Goal: Book appointment/travel/reservation

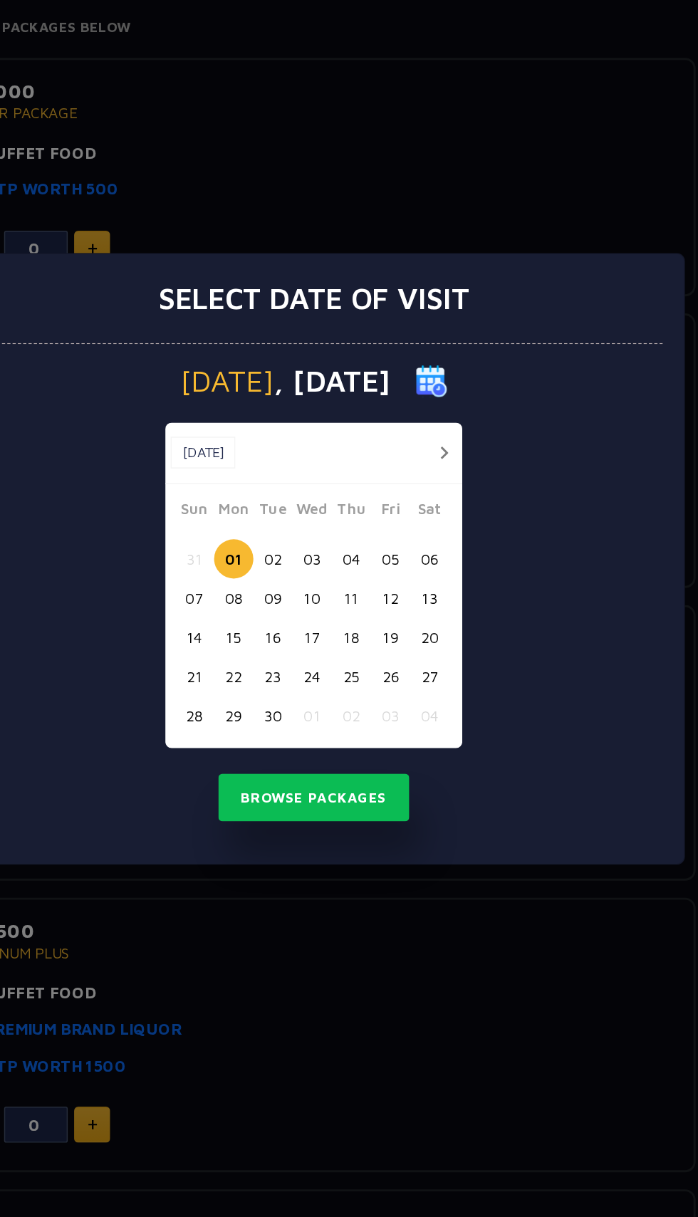
click at [351, 596] on button "03" at bounding box center [348, 608] width 26 height 26
click at [400, 608] on button "05" at bounding box center [400, 608] width 26 height 26
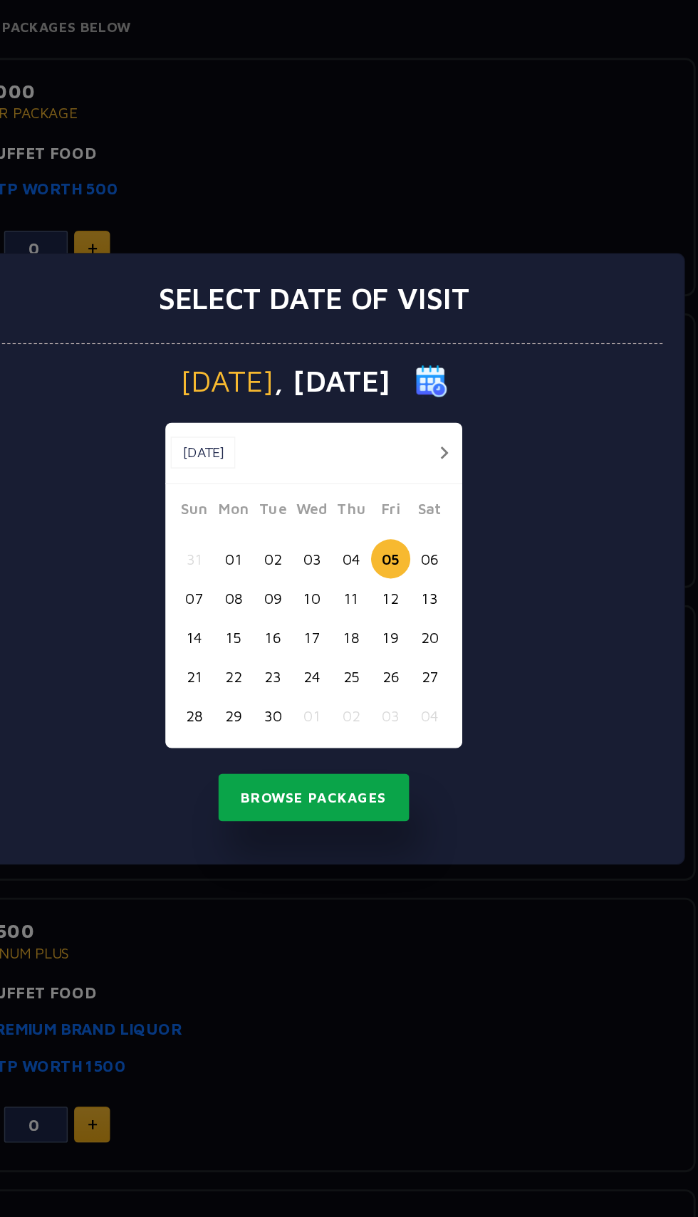
click at [395, 783] on button "Browse Packages" at bounding box center [349, 769] width 128 height 33
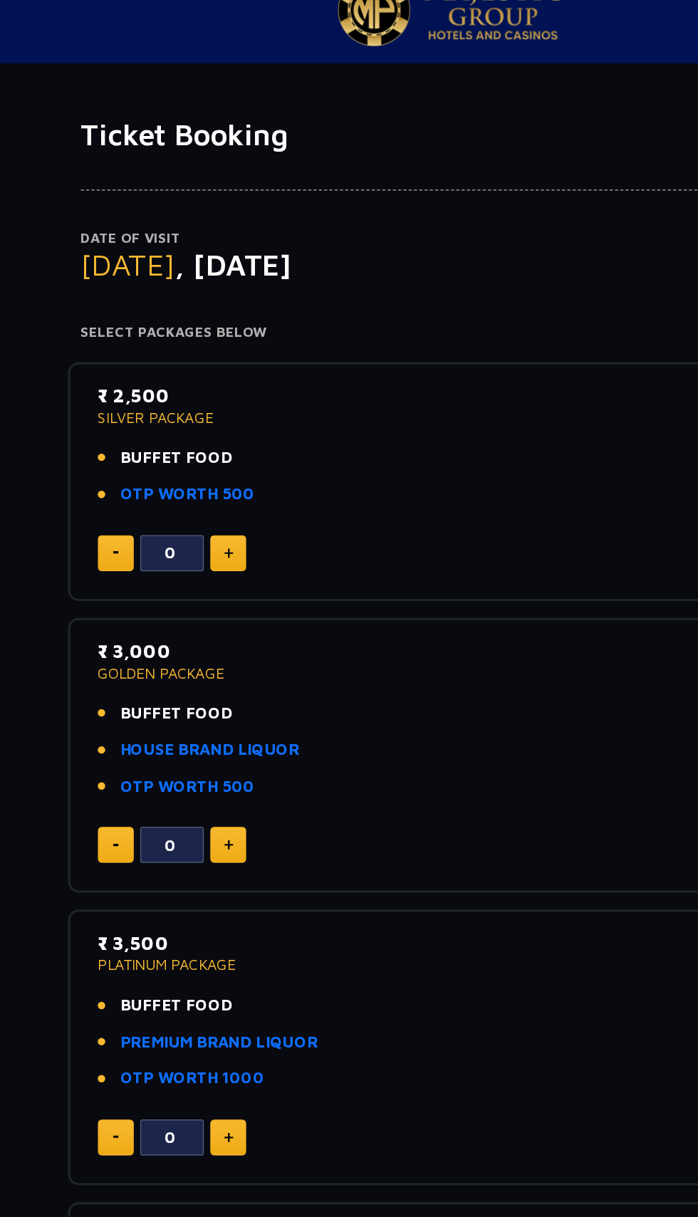
click at [199, 399] on img at bounding box center [200, 400] width 6 height 7
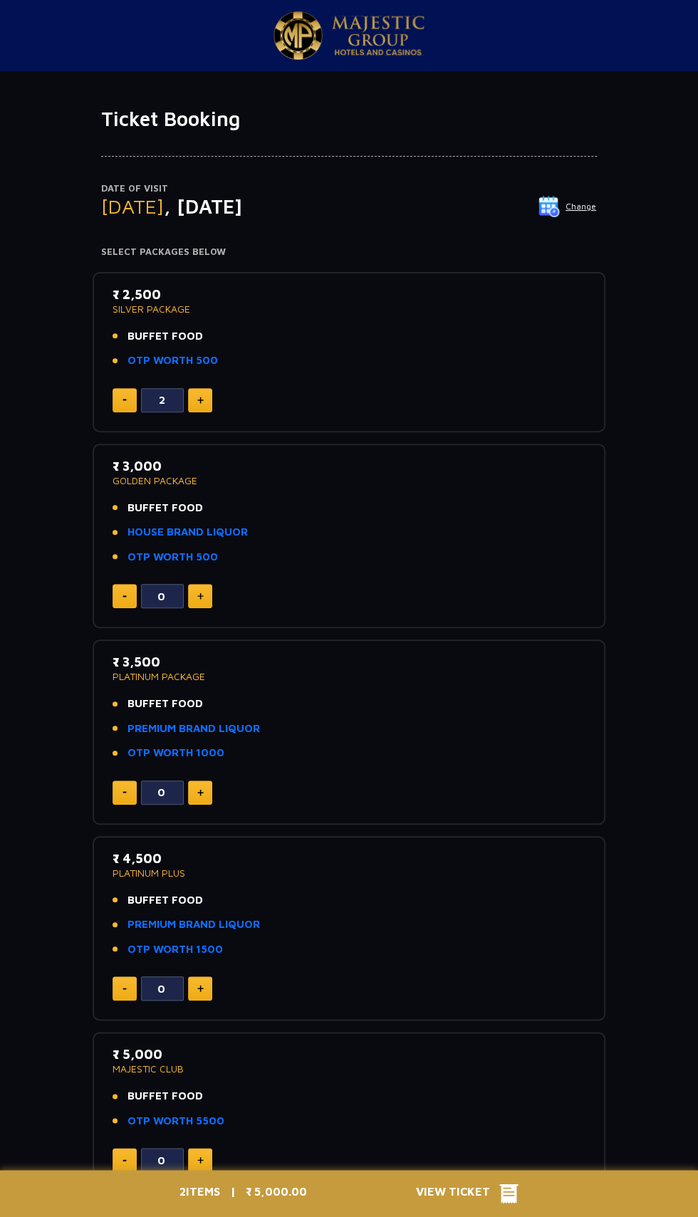
click at [124, 399] on img at bounding box center [124, 400] width 4 height 2
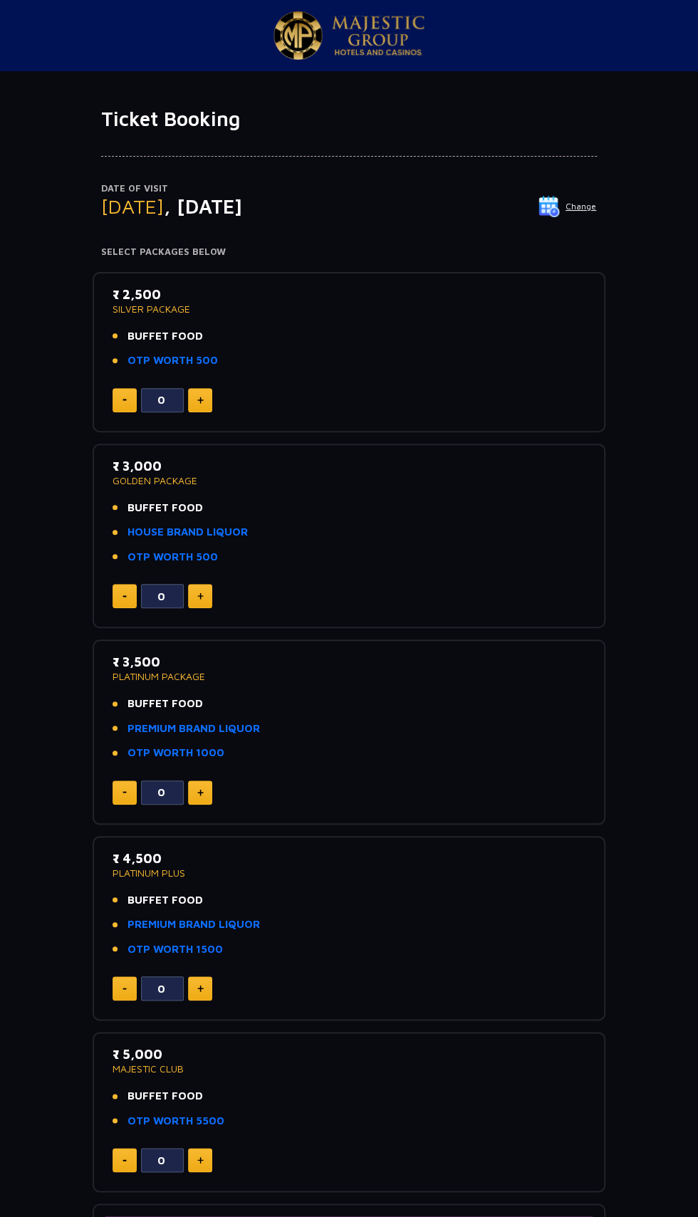
click at [124, 399] on img at bounding box center [124, 400] width 4 height 2
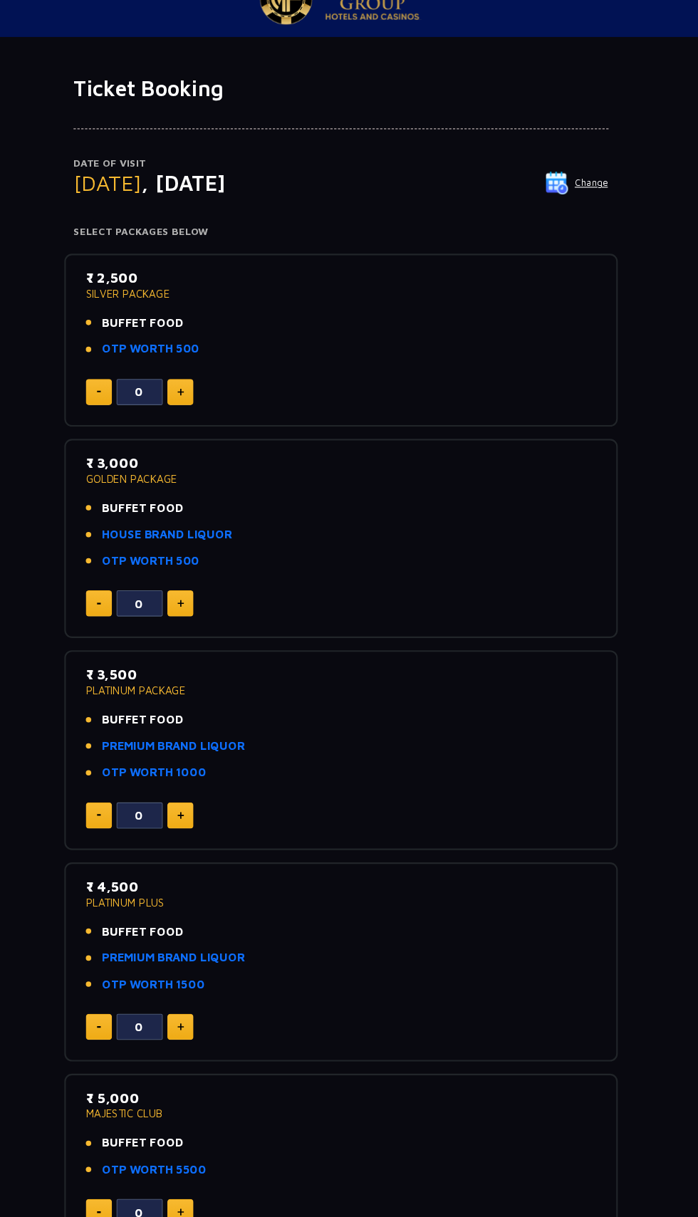
scroll to position [36, 0]
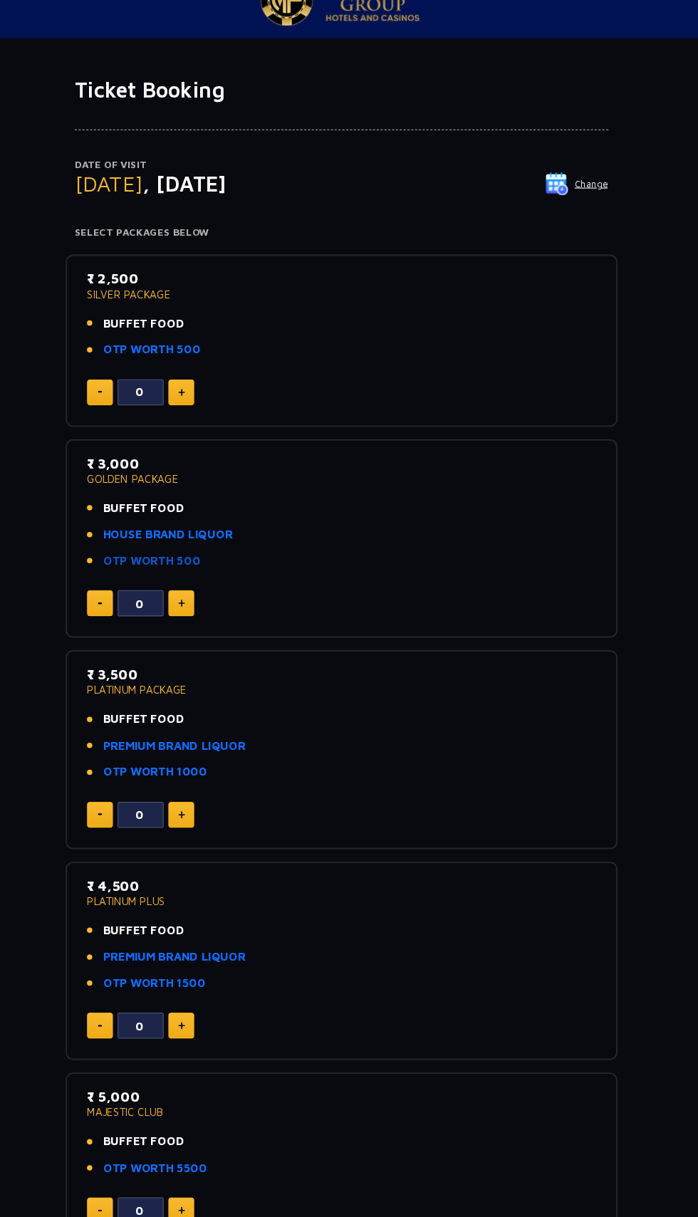
click at [180, 518] on link "OTP WORTH 500" at bounding box center [172, 521] width 90 height 16
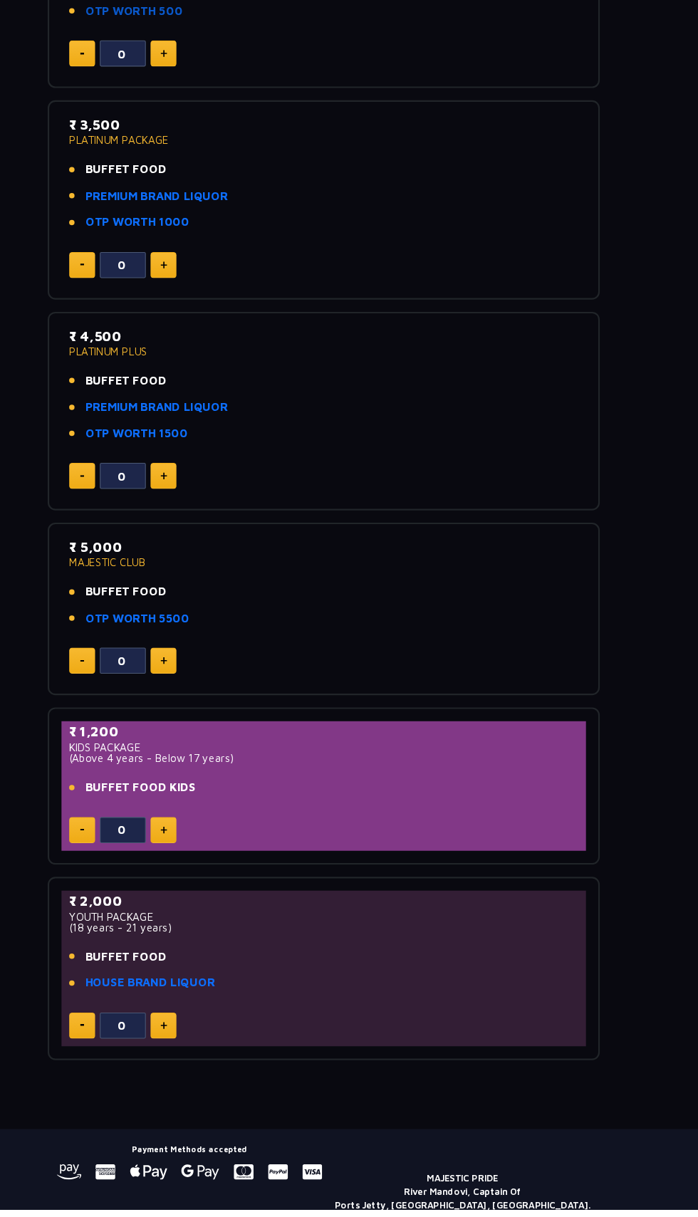
scroll to position [0, 0]
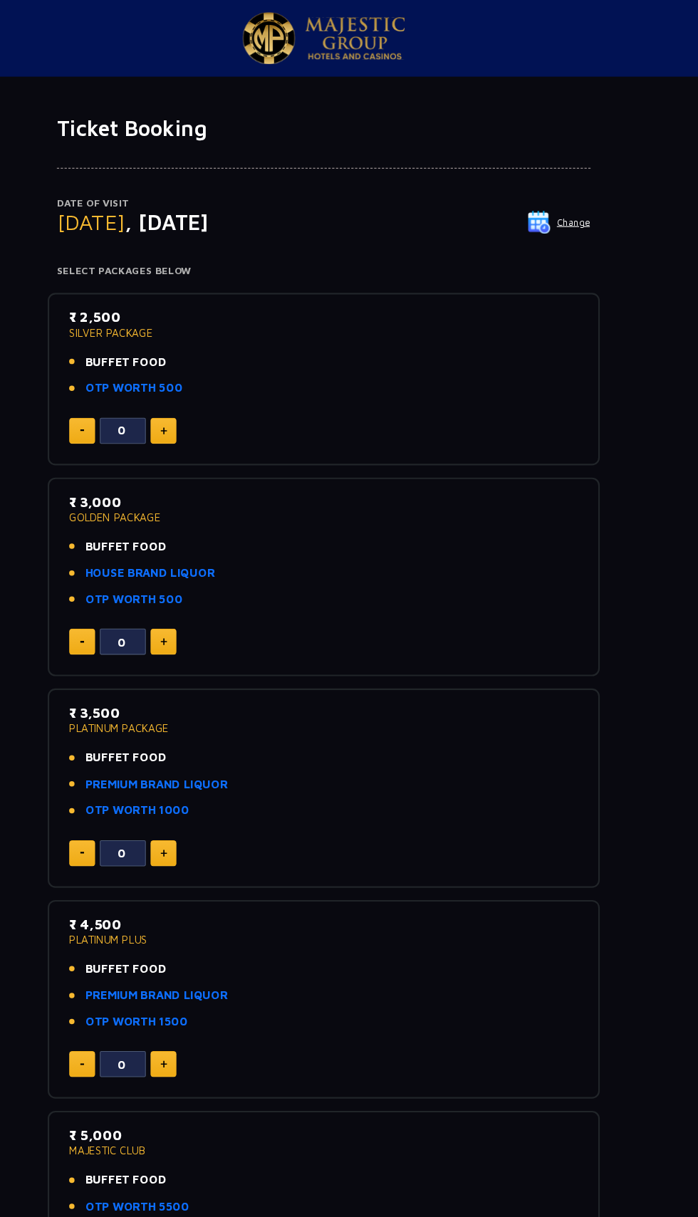
click at [355, 333] on li "BUFFET FOOD" at bounding box center [349, 336] width 473 height 16
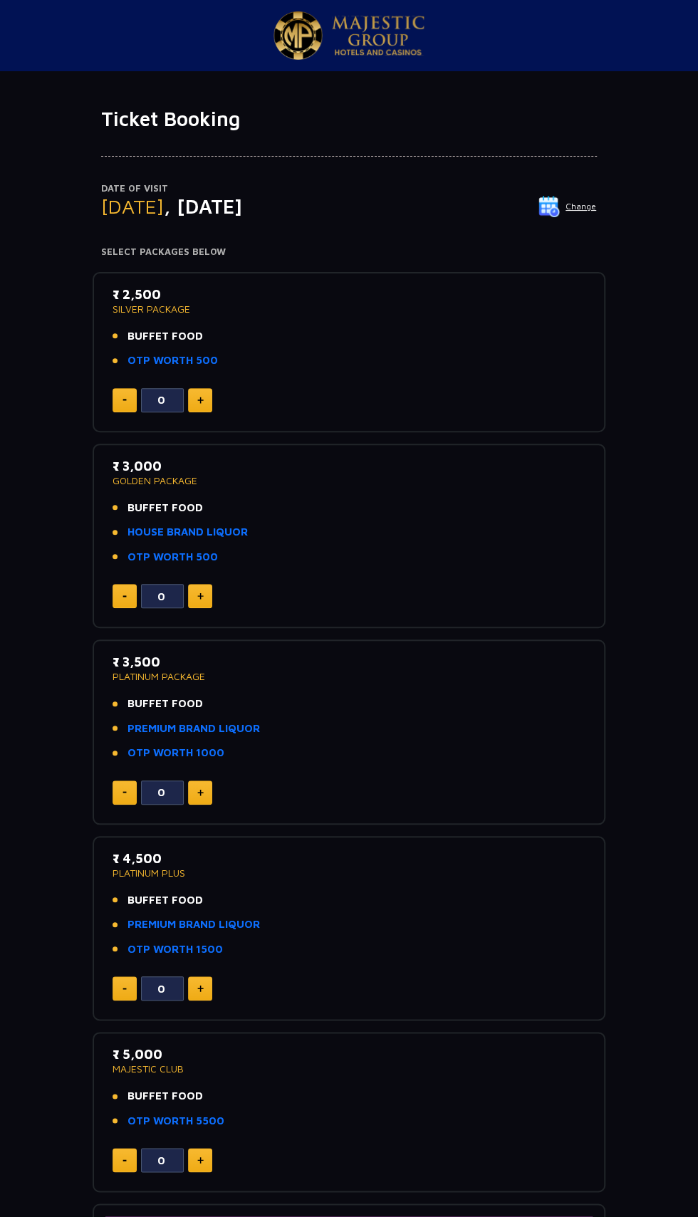
click at [199, 399] on img at bounding box center [200, 400] width 6 height 7
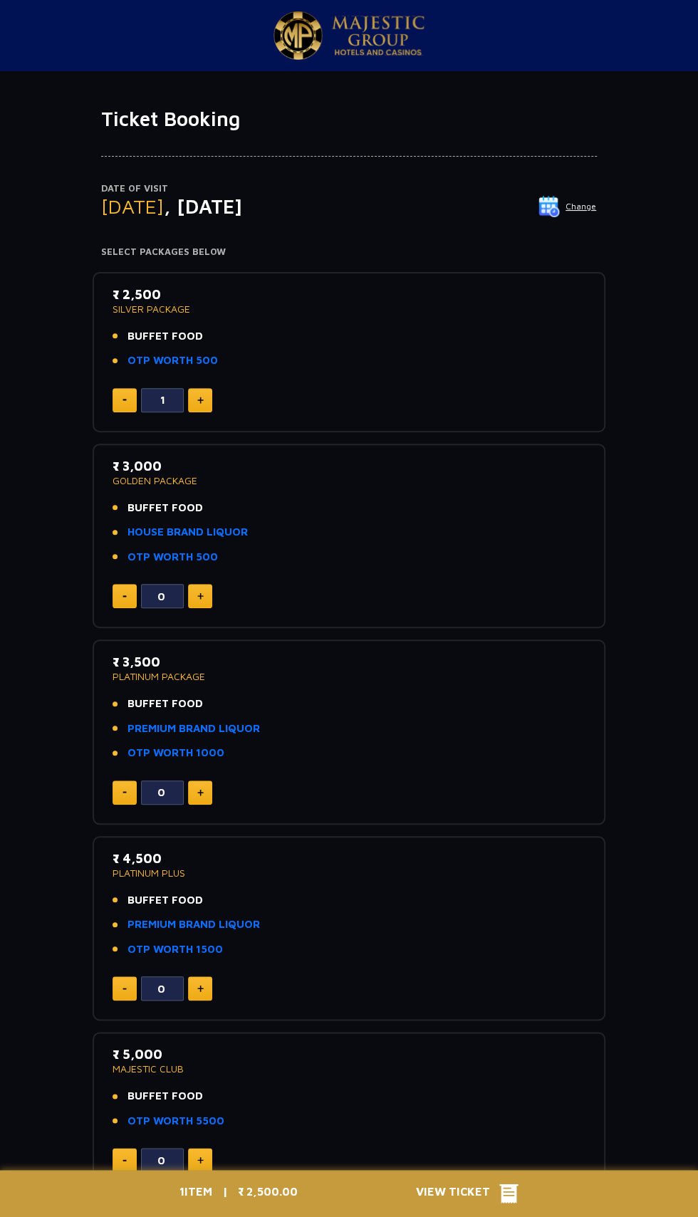
click at [199, 399] on img at bounding box center [200, 400] width 6 height 7
type input "2"
click at [124, 399] on img at bounding box center [124, 400] width 4 height 2
type input "0"
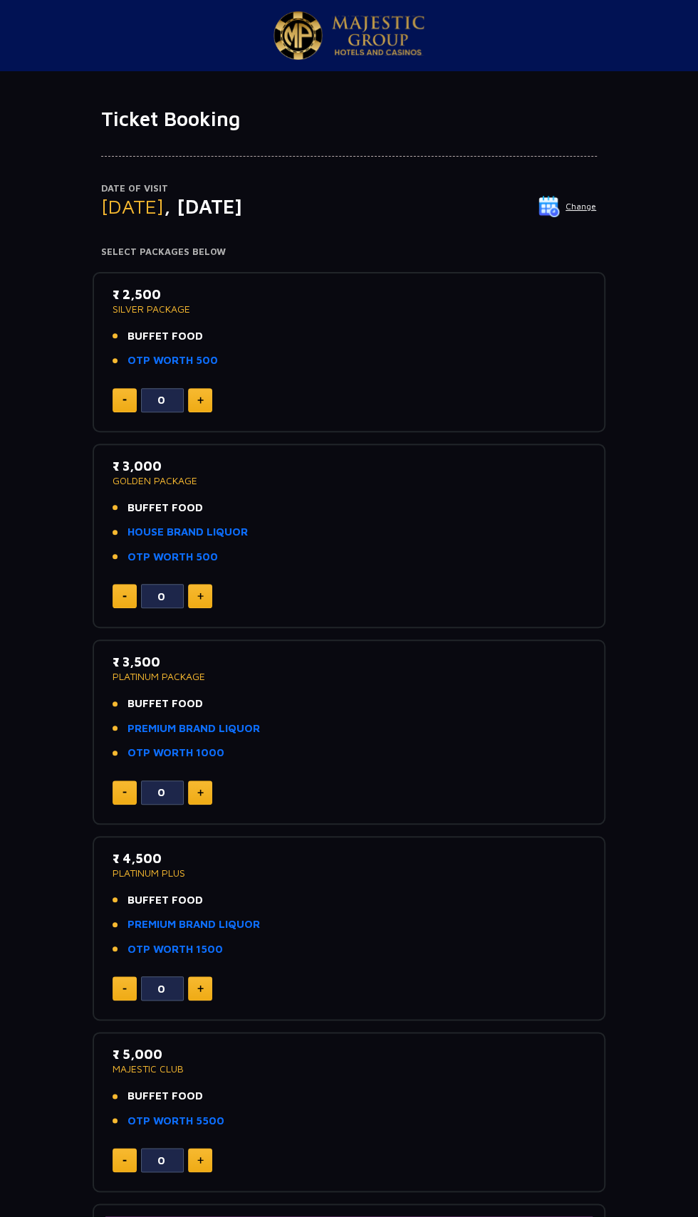
click at [558, 207] on img at bounding box center [548, 206] width 21 height 21
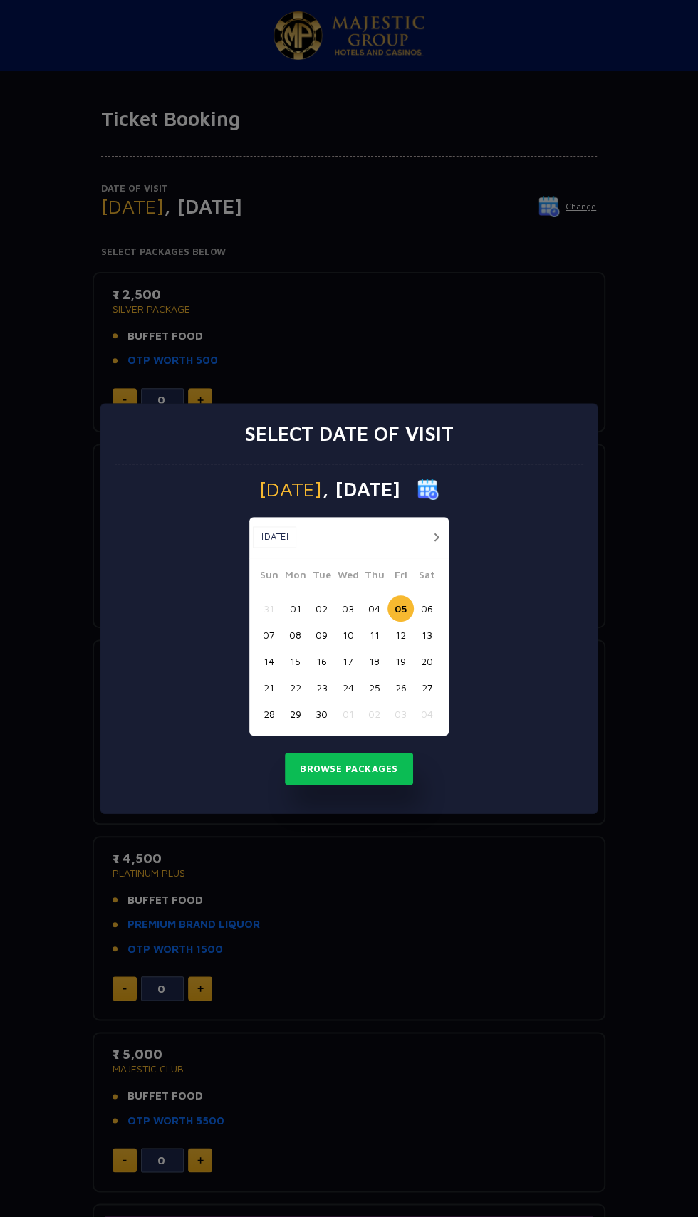
click at [369, 606] on button "04" at bounding box center [374, 608] width 26 height 26
click at [365, 768] on button "Browse Packages" at bounding box center [349, 769] width 128 height 33
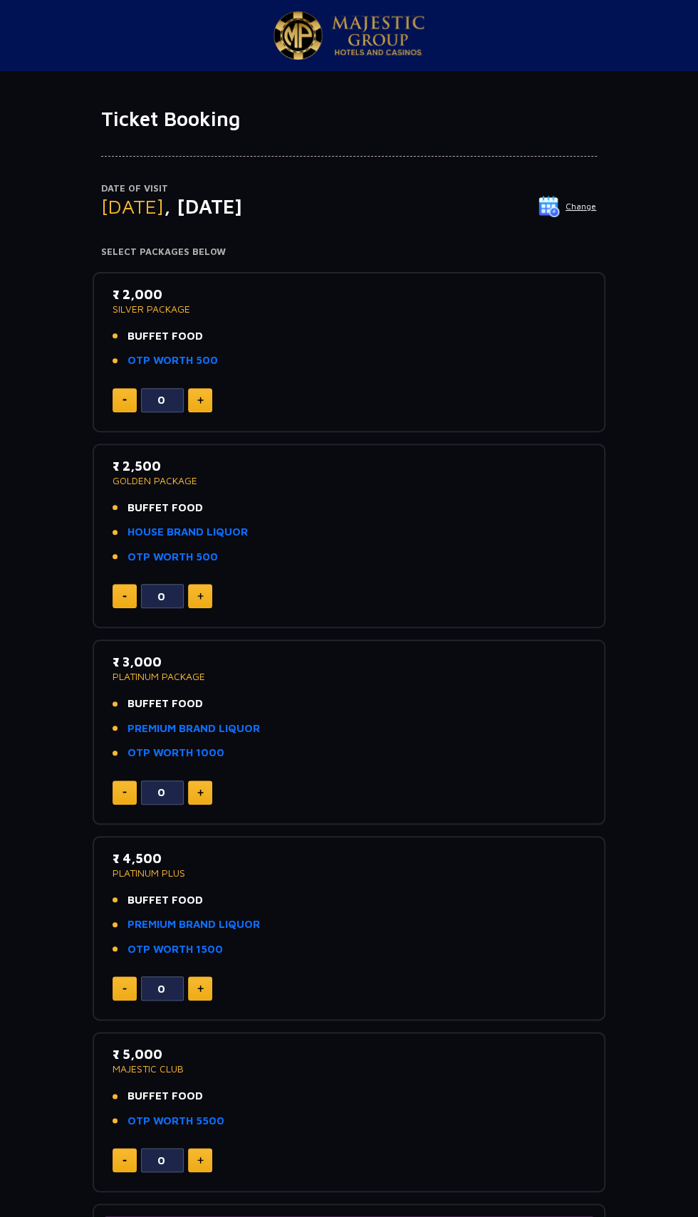
click at [578, 192] on p "Date of Visit" at bounding box center [349, 189] width 496 height 14
click at [570, 189] on p "Date of Visit" at bounding box center [349, 189] width 496 height 14
click at [572, 249] on h4 "Select Packages Below" at bounding box center [349, 251] width 496 height 11
click at [557, 212] on img at bounding box center [548, 206] width 21 height 21
